Goal: Task Accomplishment & Management: Manage account settings

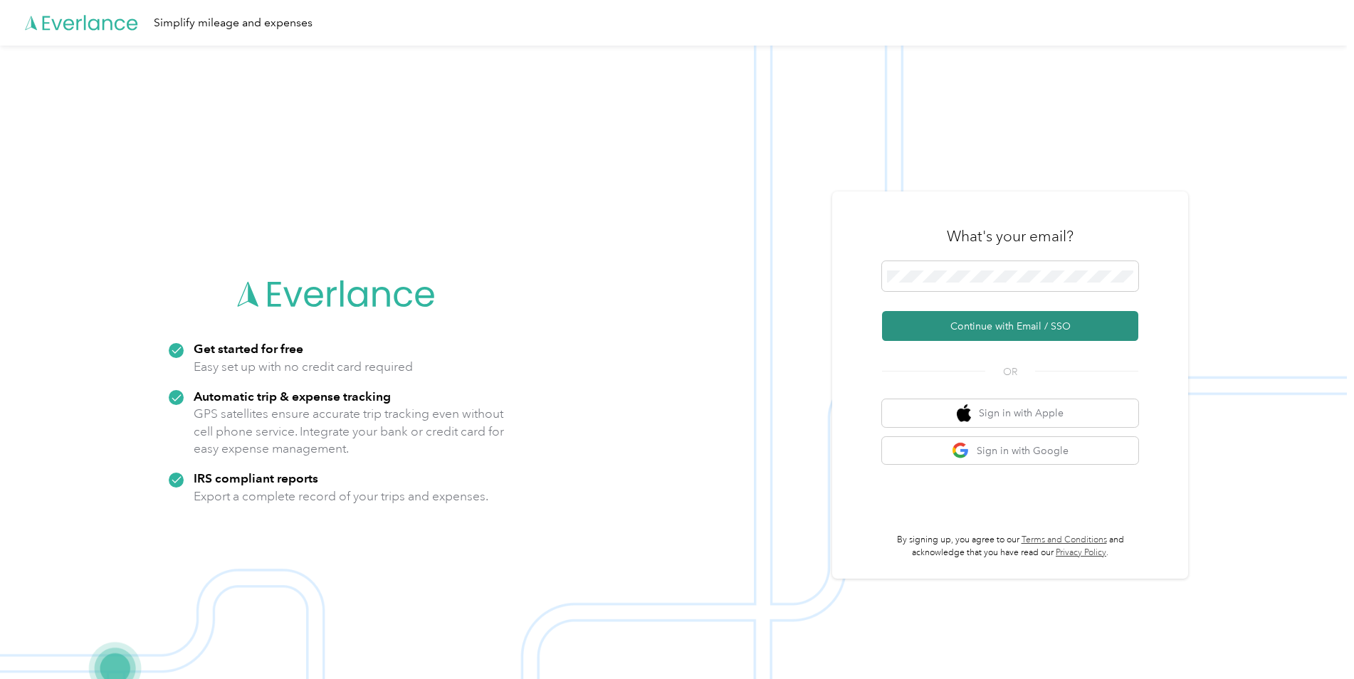
click at [1063, 327] on button "Continue with Email / SSO" at bounding box center [1010, 326] width 256 height 30
click at [1009, 334] on button "Continue with Email / SSO" at bounding box center [1010, 326] width 256 height 30
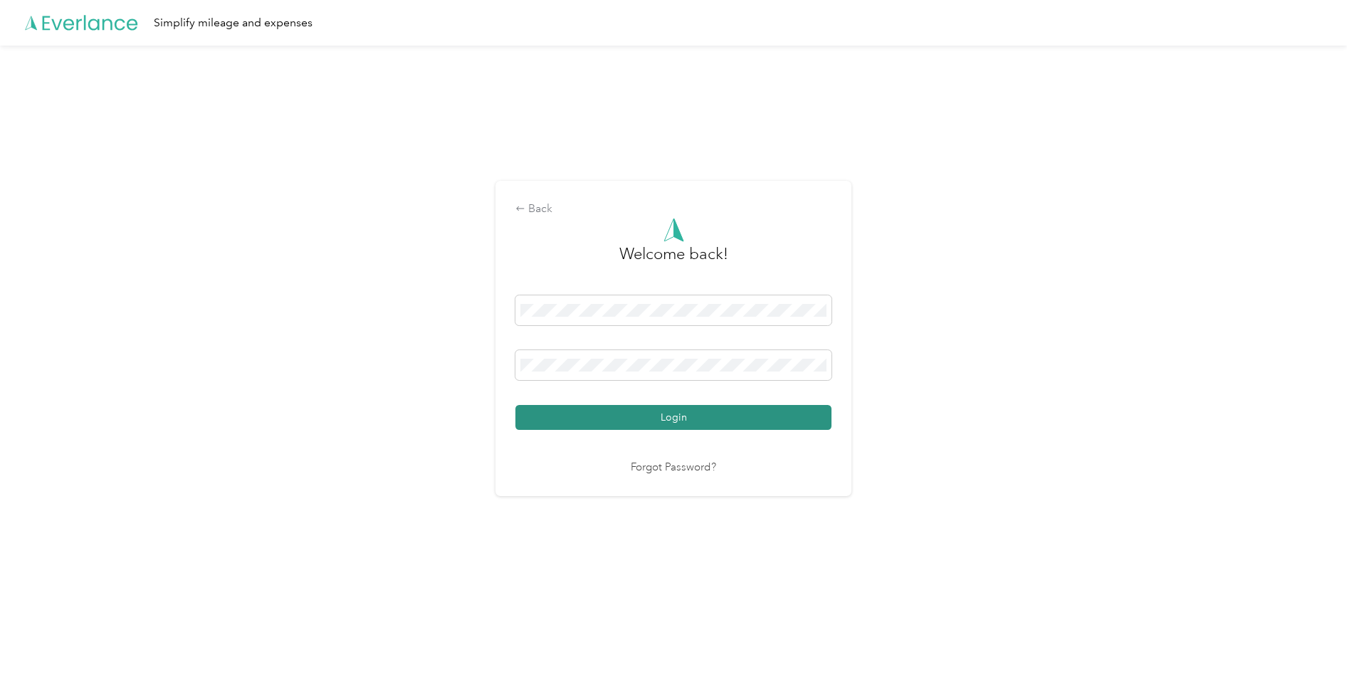
click at [643, 406] on button "Login" at bounding box center [673, 417] width 316 height 25
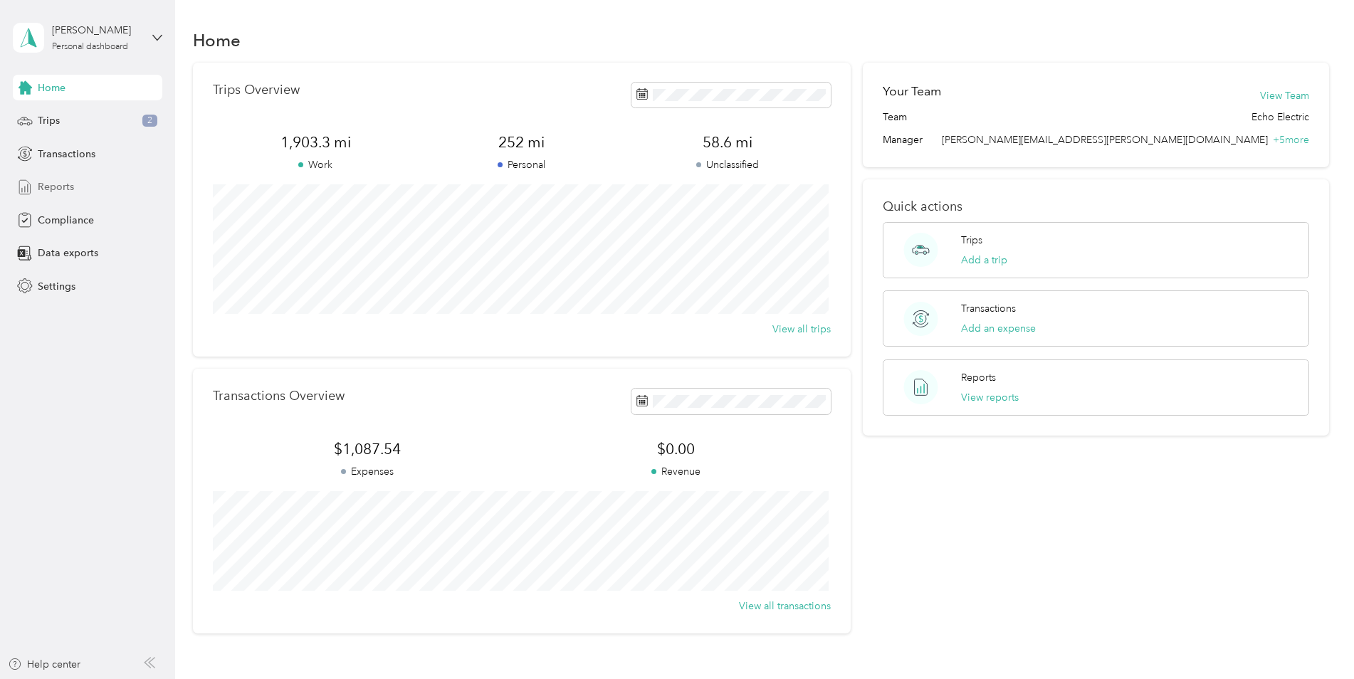
click at [88, 186] on div "Reports" at bounding box center [87, 187] width 149 height 26
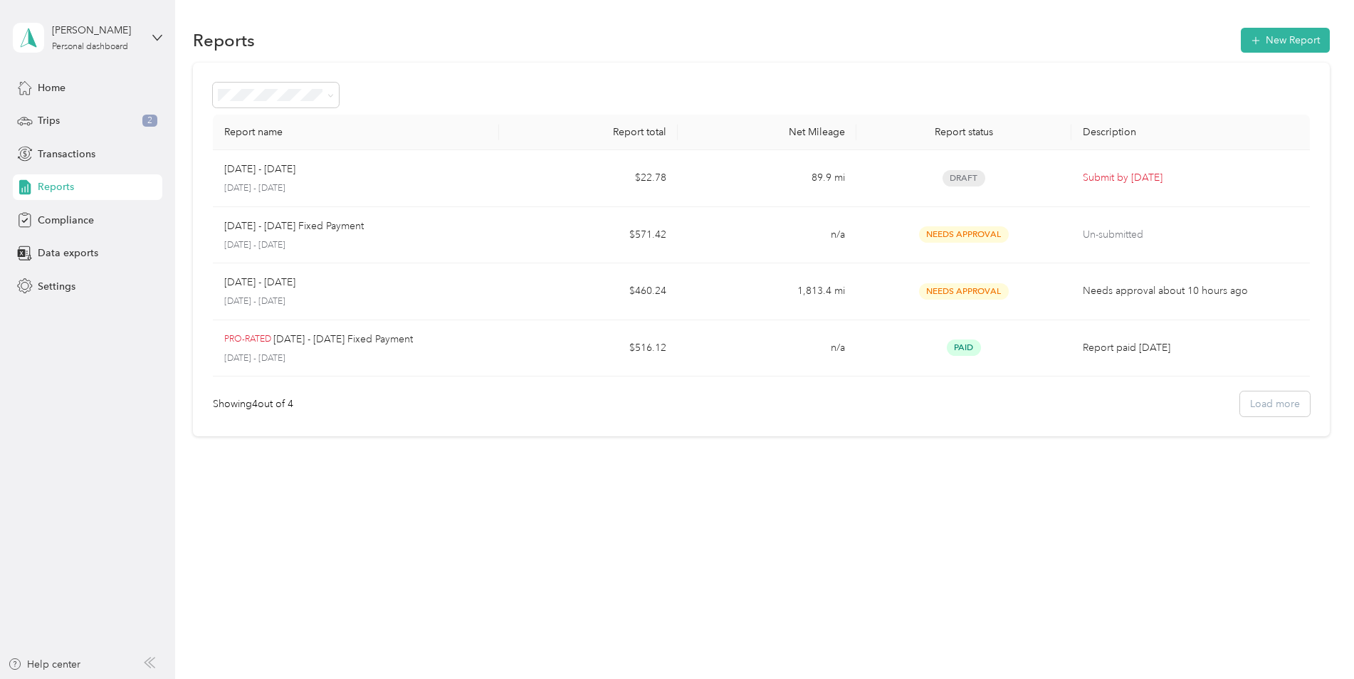
drag, startPoint x: 979, startPoint y: 179, endPoint x: 503, endPoint y: 63, distance: 489.4
click at [503, 63] on div "Report name Report total Net Mileage Report status Description [DATE] - [DATE] …" at bounding box center [761, 250] width 1137 height 374
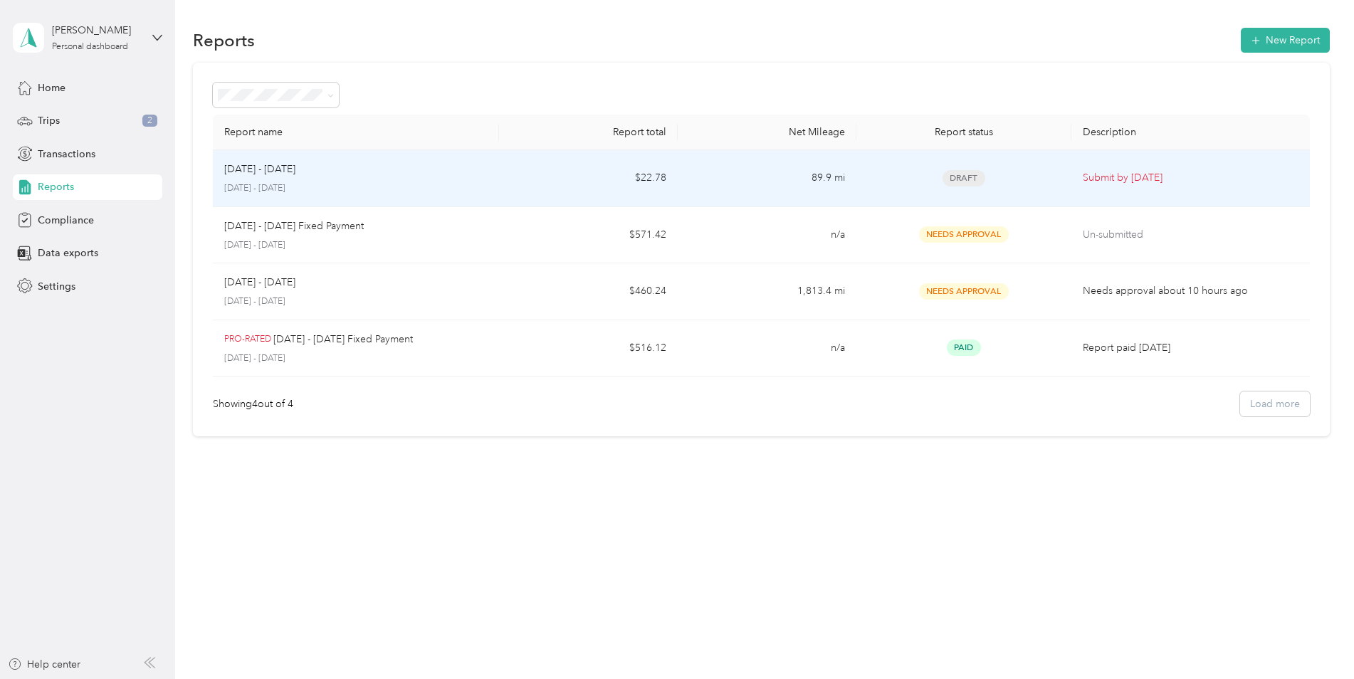
click at [542, 174] on td "$22.78" at bounding box center [588, 178] width 179 height 57
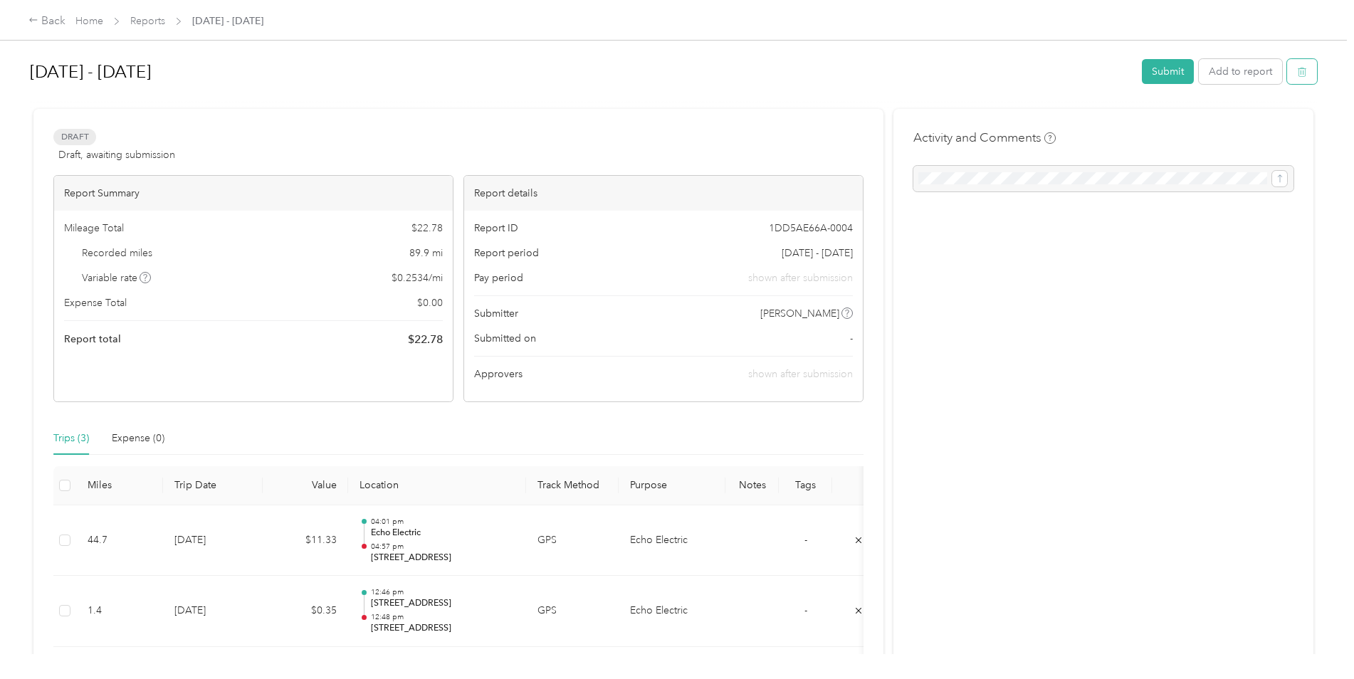
click at [1300, 73] on icon "button" at bounding box center [1302, 72] width 10 height 10
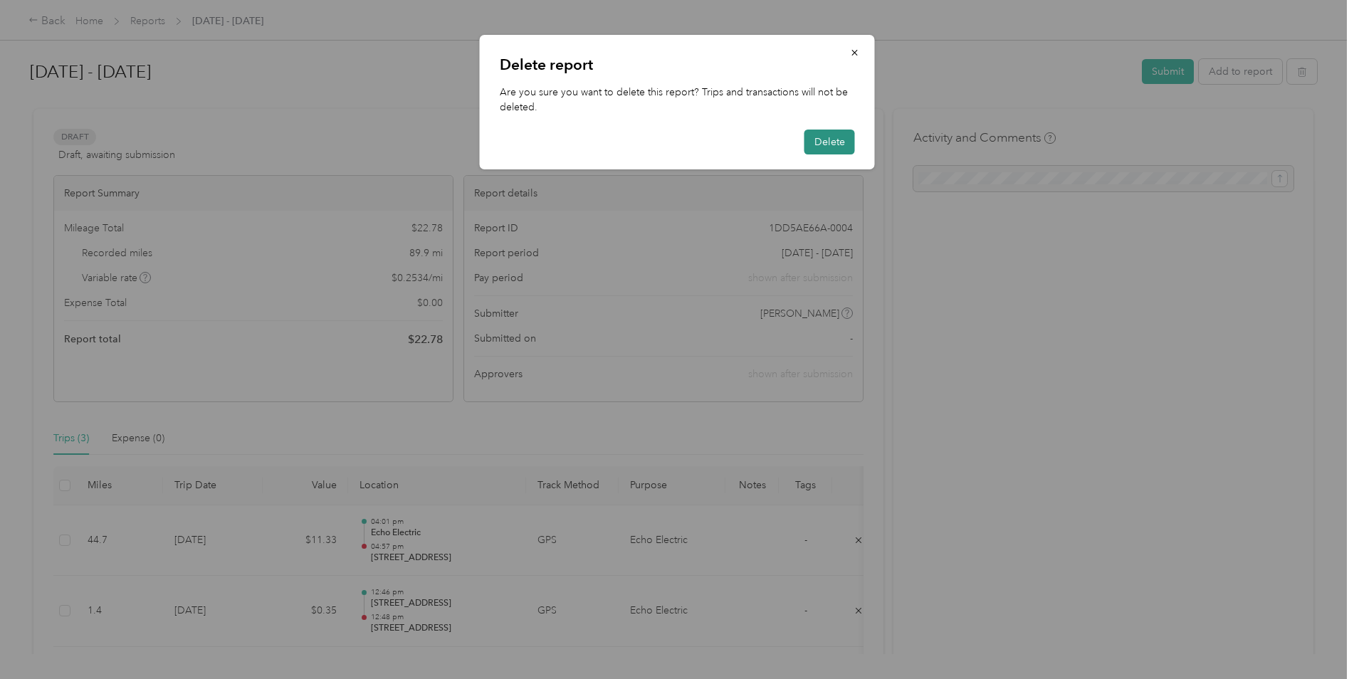
click at [829, 133] on button "Delete" at bounding box center [829, 142] width 51 height 25
